Goal: Communication & Community: Answer question/provide support

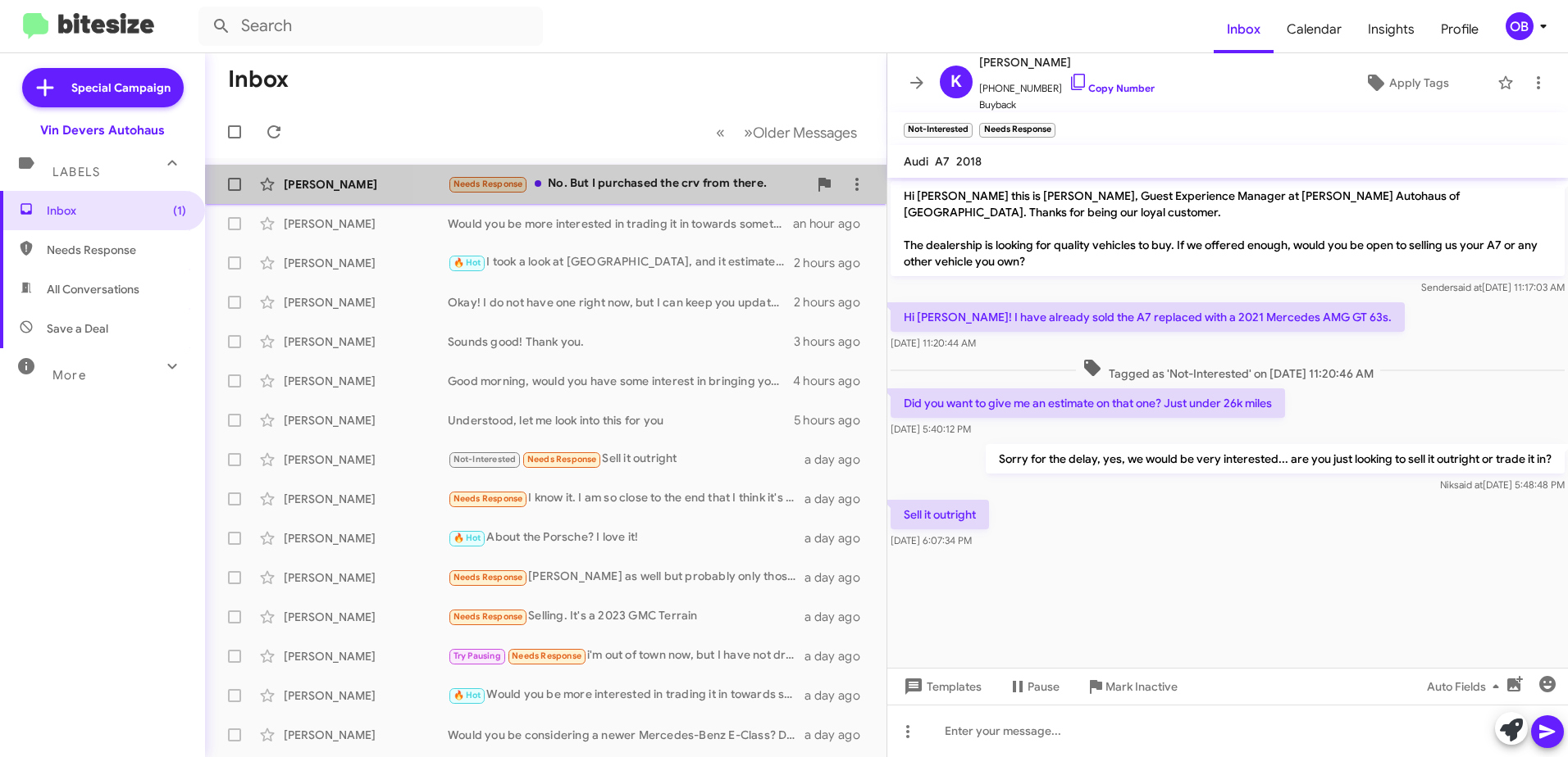
click at [652, 194] on div "[PERSON_NAME] Her Needs Response No. But I purchased the crv from there. 2 minu…" at bounding box center [545, 184] width 655 height 32
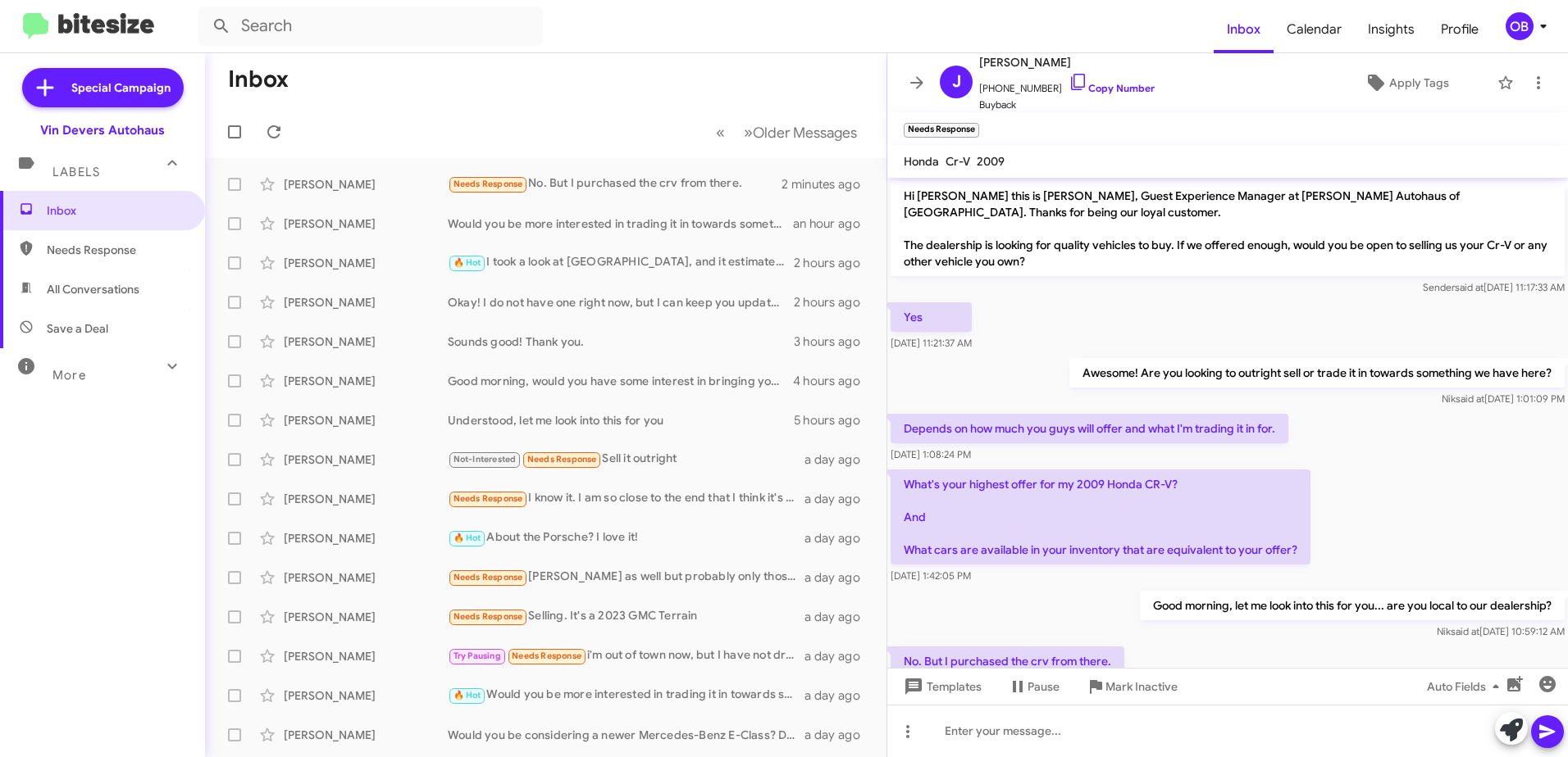
scroll to position [60, 0]
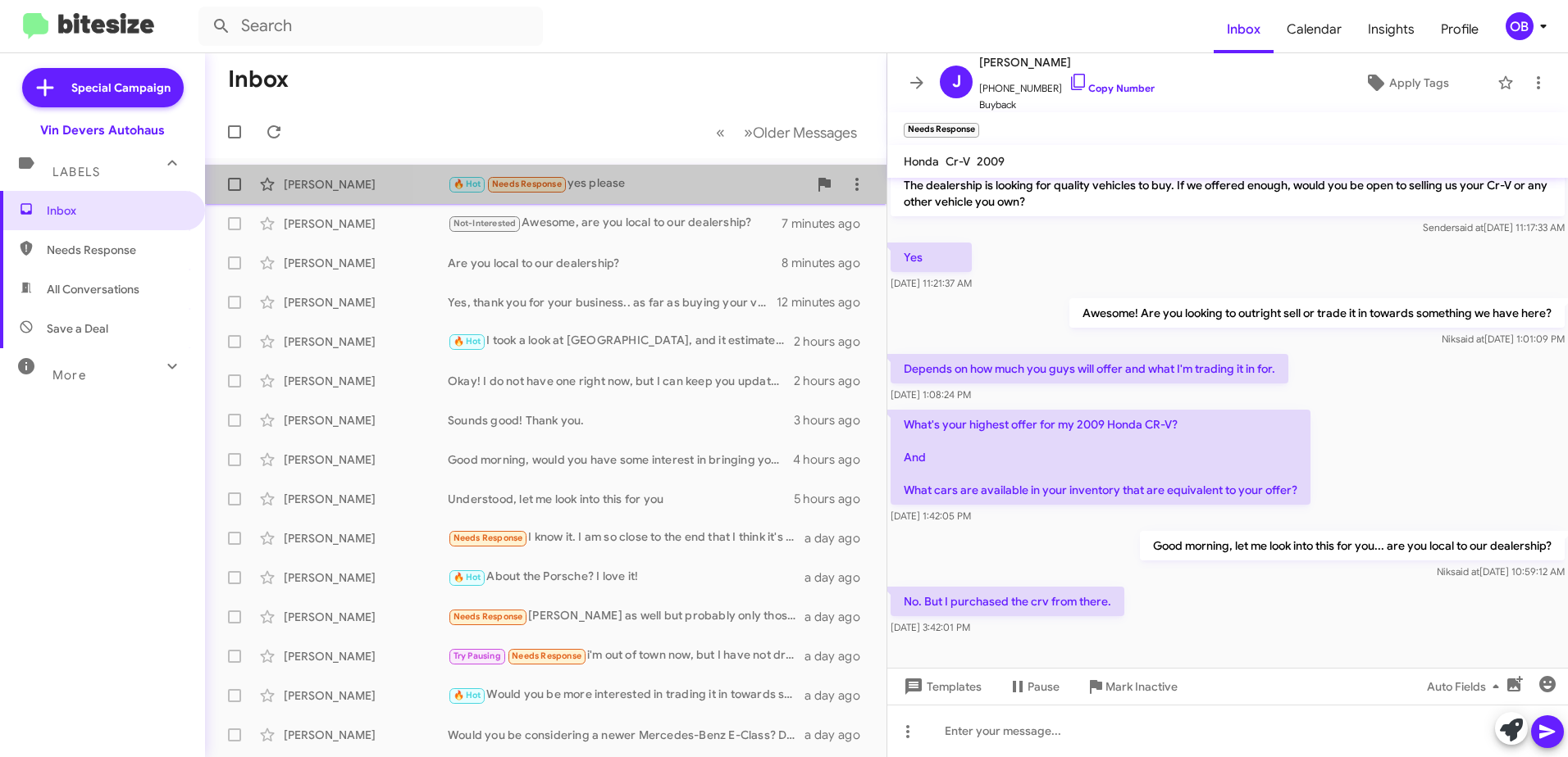
click at [616, 187] on div "🔥 Hot Needs Response yes please" at bounding box center [628, 183] width 360 height 19
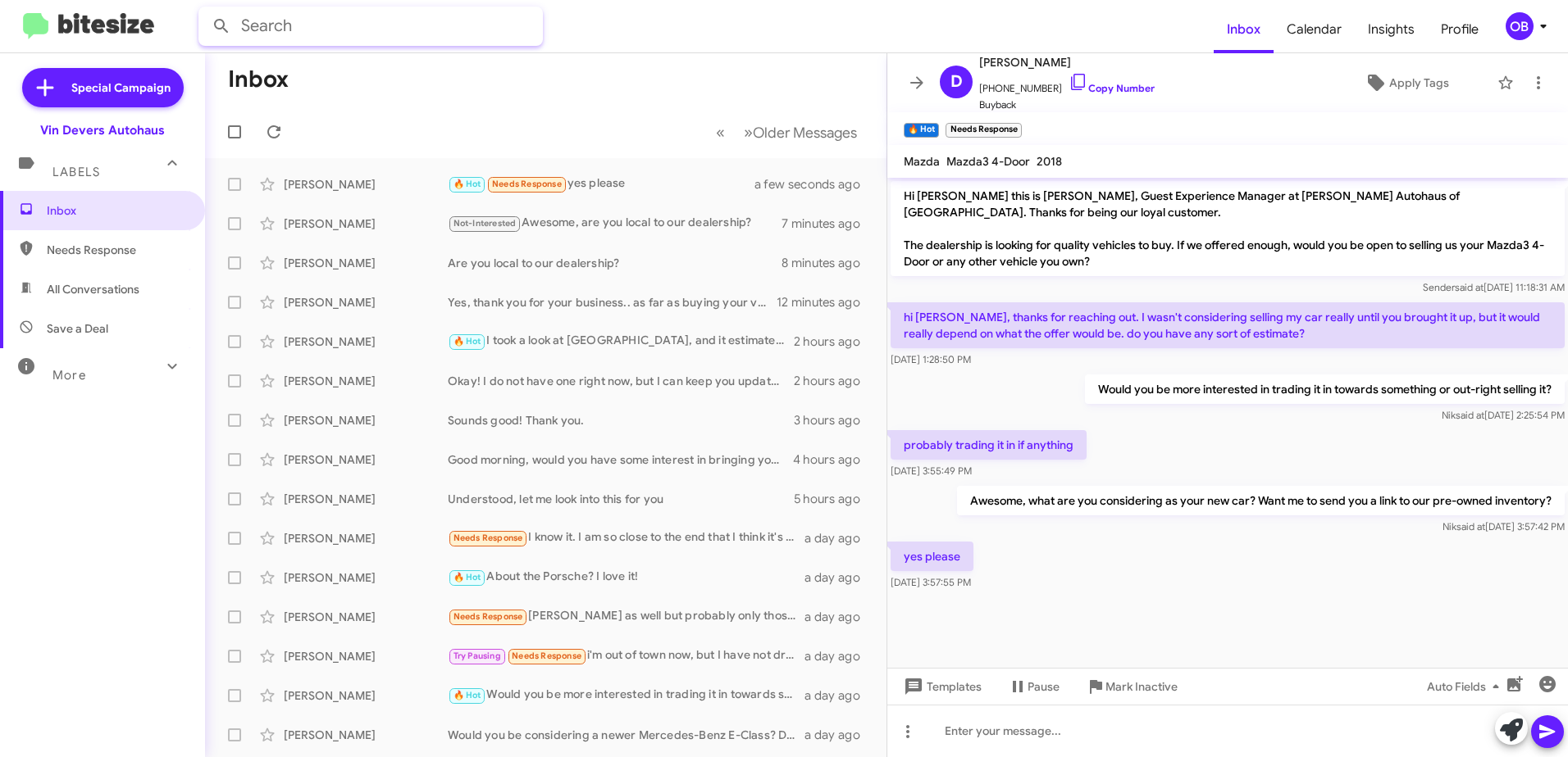
click at [373, 27] on input "text" at bounding box center [371, 26] width 345 height 40
type input "bmw"
click at [205, 10] on button at bounding box center [221, 26] width 32 height 32
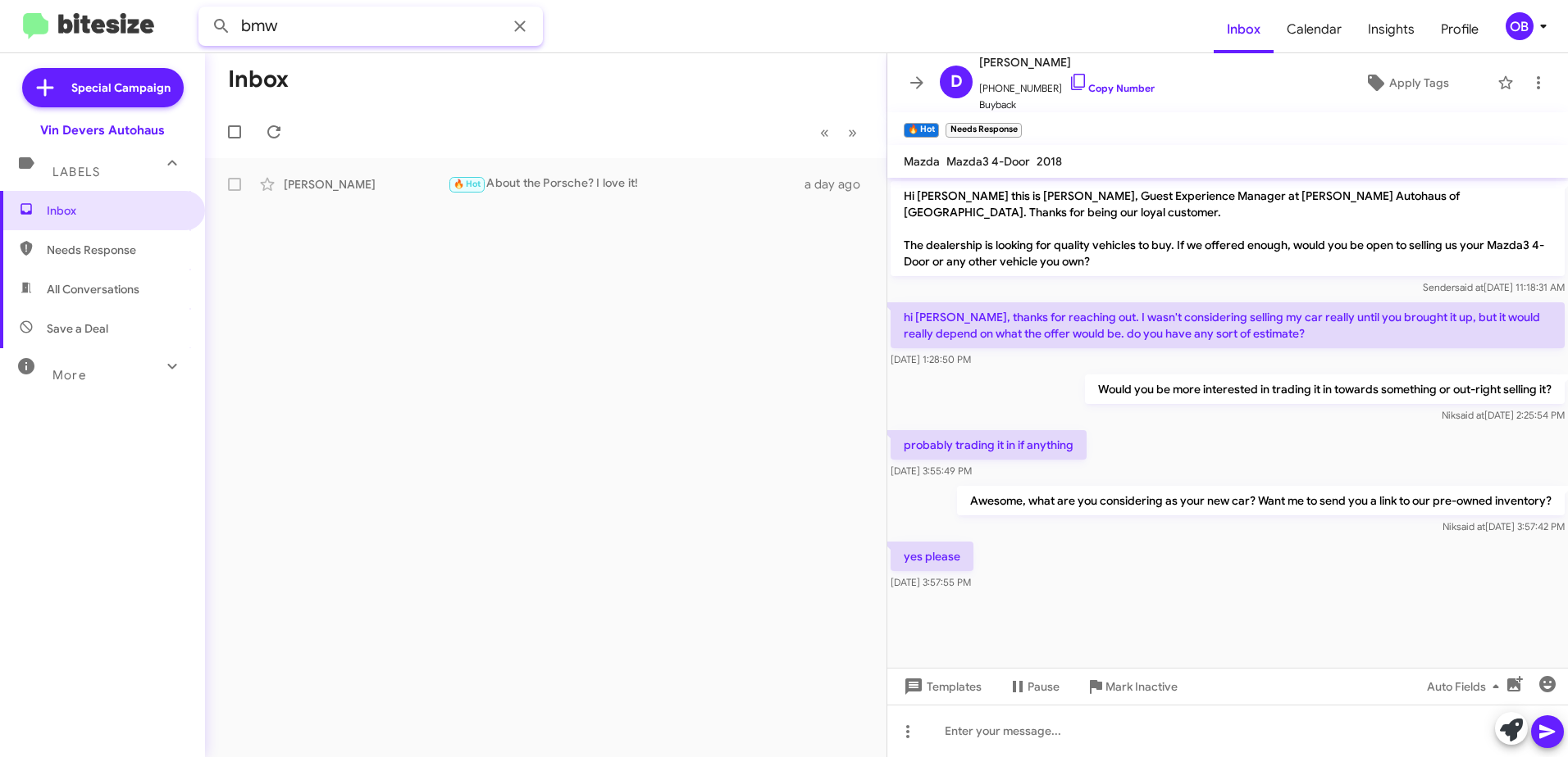
drag, startPoint x: 363, startPoint y: 35, endPoint x: 195, endPoint y: 48, distance: 168.5
click at [195, 48] on mat-toolbar "bmw Inbox Calendar Insights Profile OB" at bounding box center [784, 26] width 1568 height 52
click at [533, 31] on span at bounding box center [520, 26] width 32 height 20
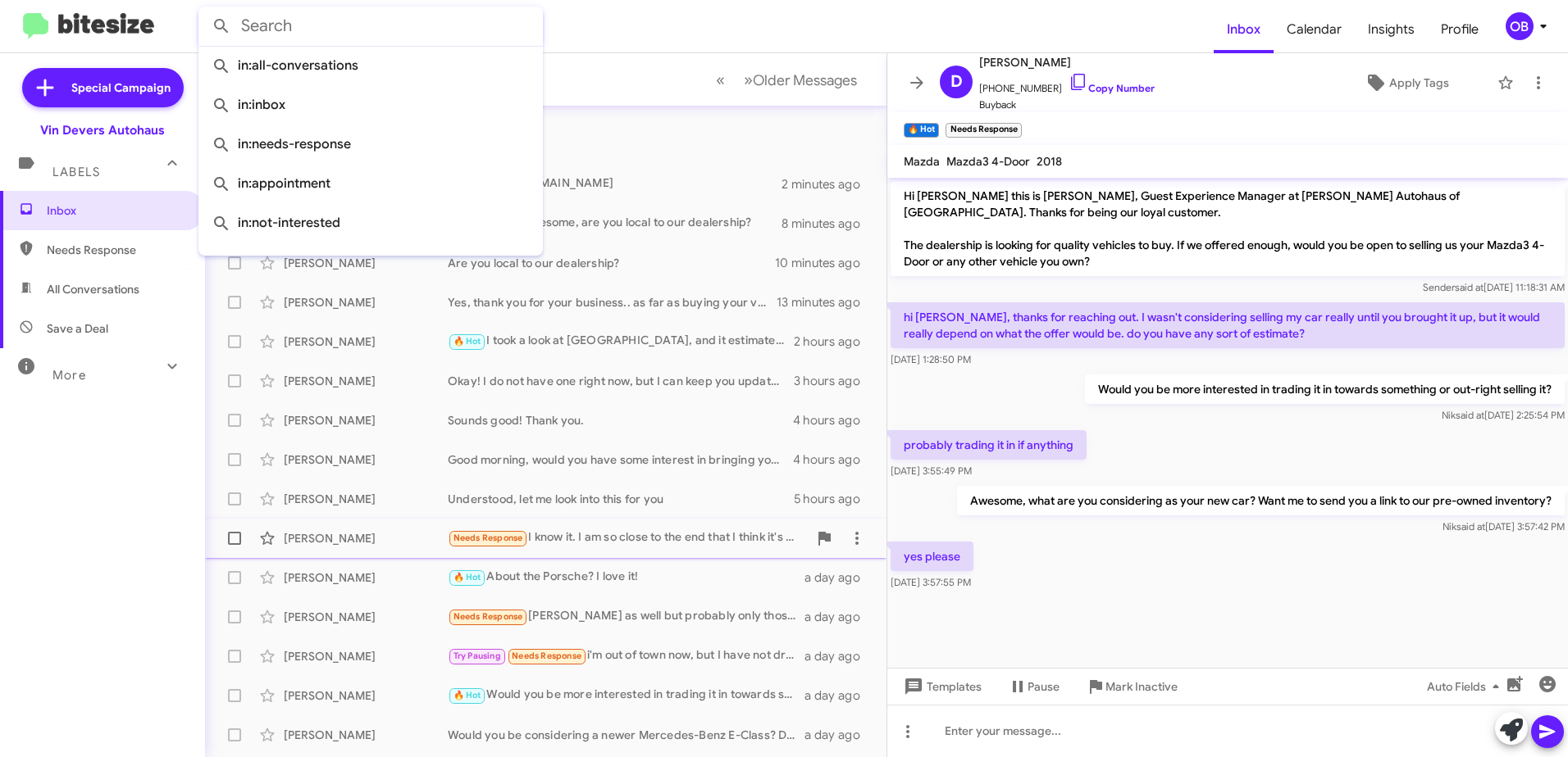
scroll to position [82, 0]
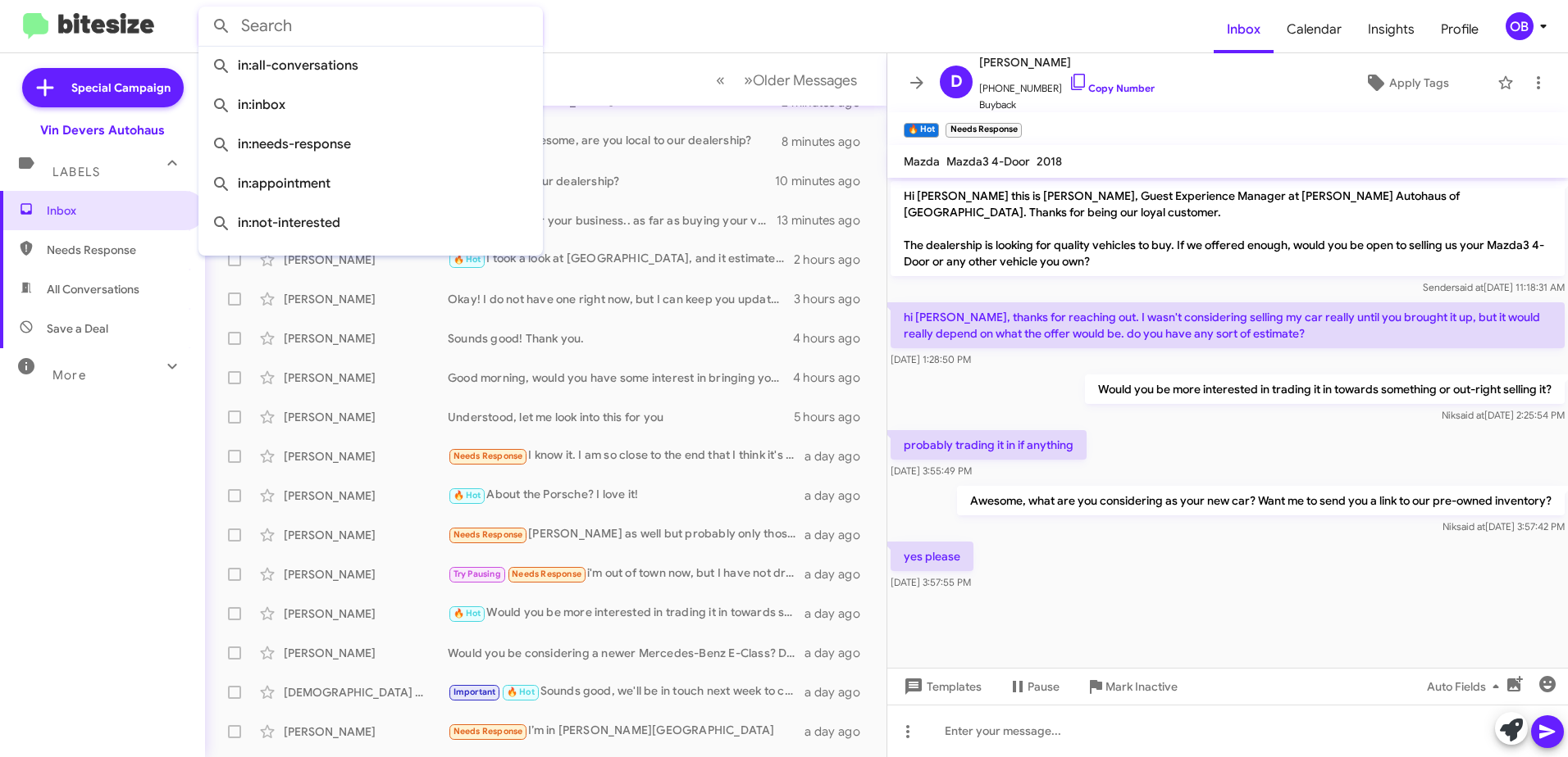
click at [635, 44] on form at bounding box center [706, 26] width 1015 height 40
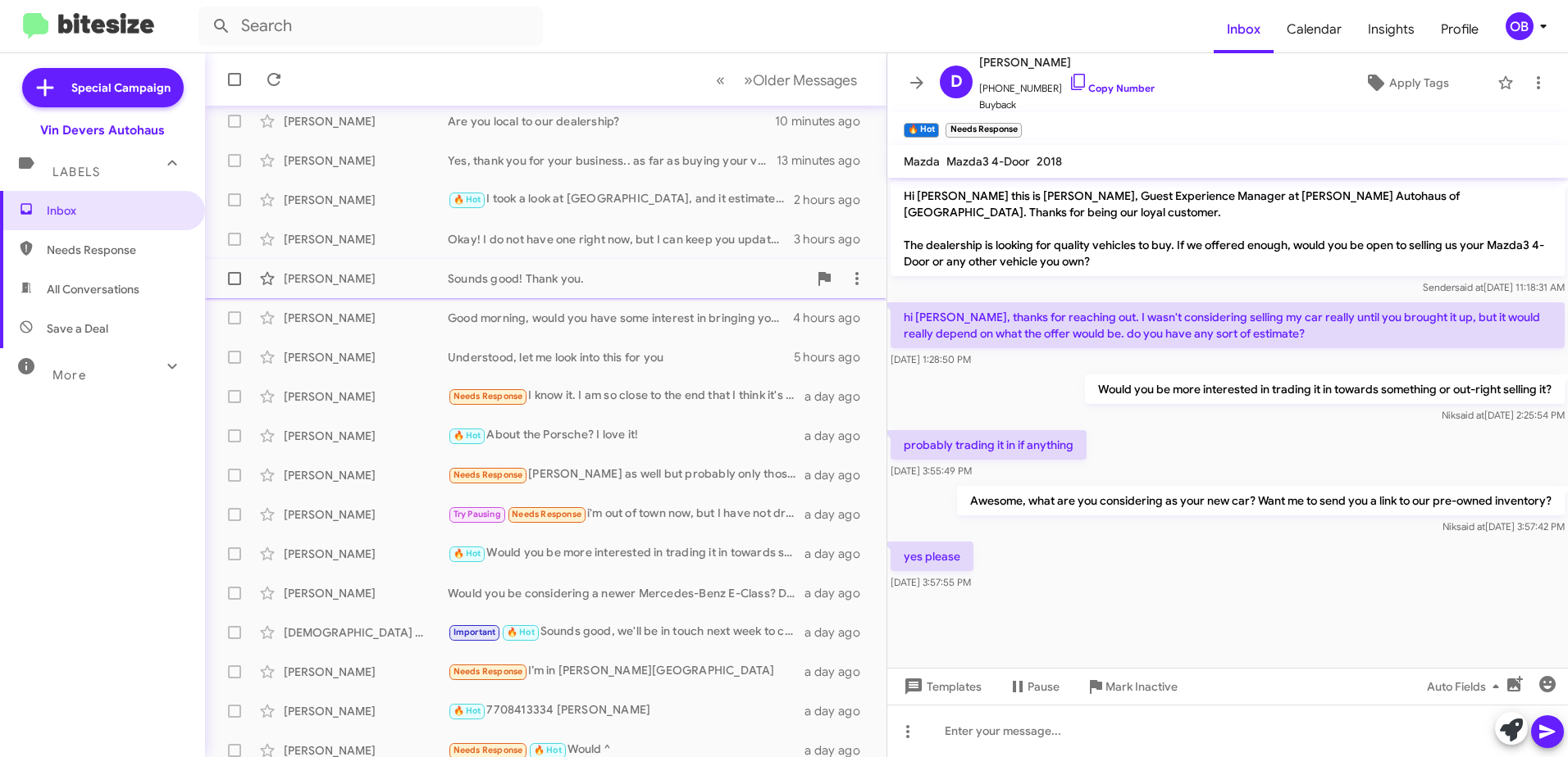
scroll to position [194, 0]
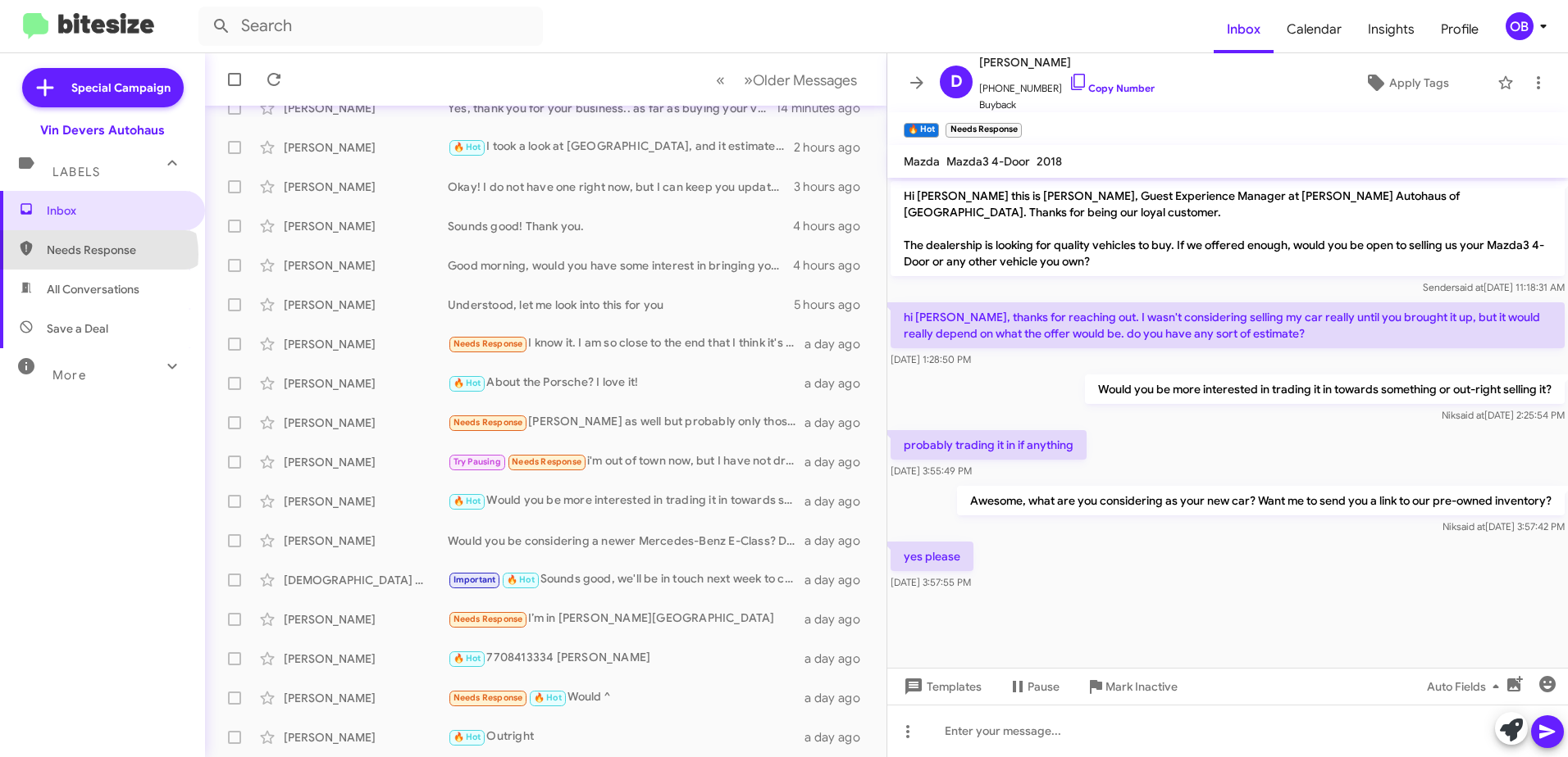
click at [97, 254] on span "Needs Response" at bounding box center [116, 250] width 139 height 16
type input "in:needs-response"
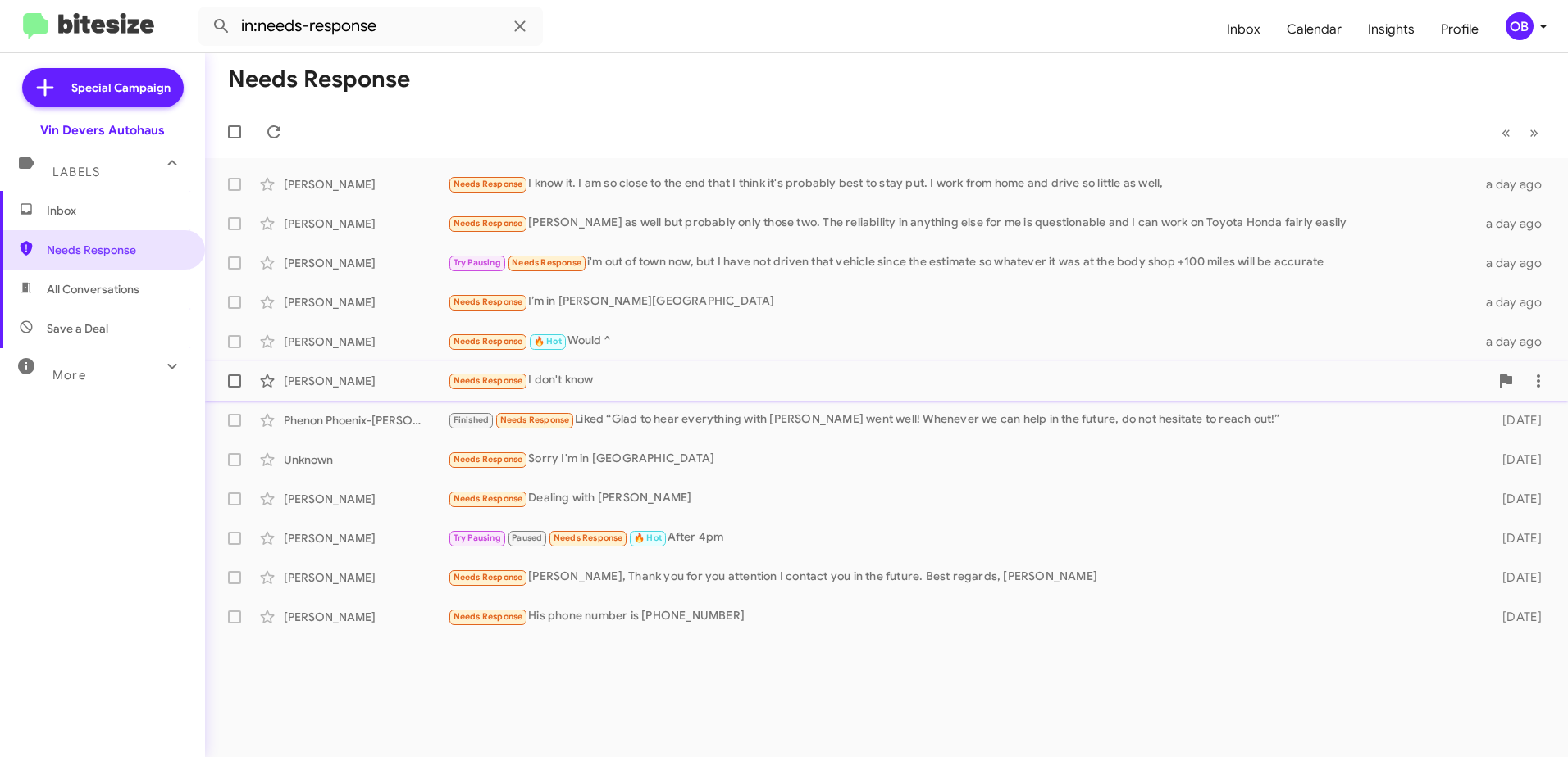
click at [751, 361] on span "[PERSON_NAME] Needs Response I don't know a day ago" at bounding box center [886, 381] width 1363 height 40
